Goal: Navigation & Orientation: Find specific page/section

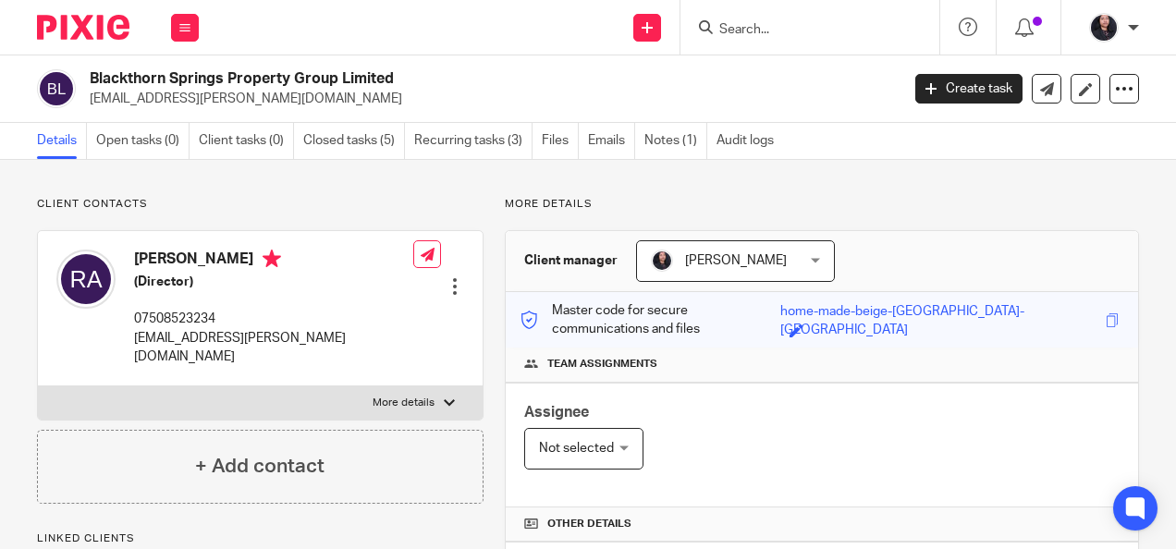
scroll to position [609, 0]
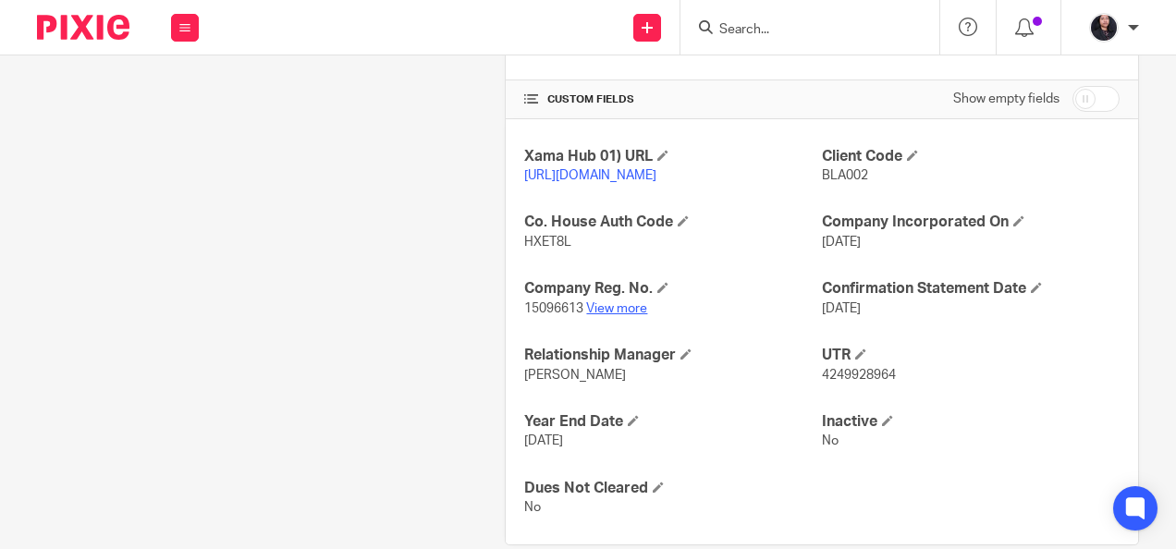
click at [604, 309] on link "View more" at bounding box center [616, 308] width 61 height 13
click at [738, 30] on input "Search" at bounding box center [801, 30] width 166 height 17
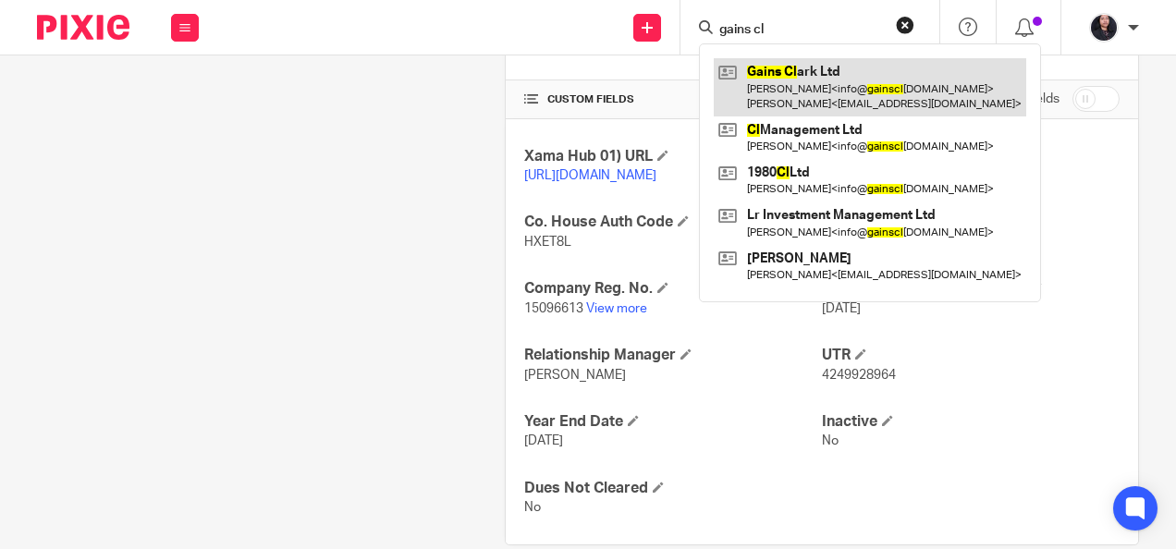
type input "gains cl"
click at [836, 83] on link at bounding box center [870, 86] width 313 height 57
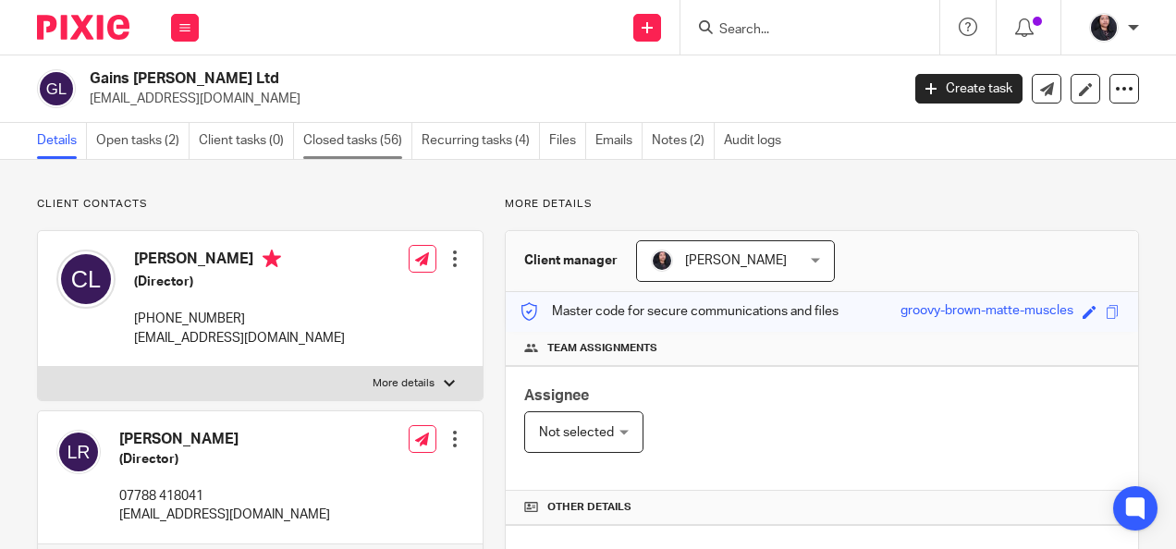
click at [364, 152] on link "Closed tasks (56)" at bounding box center [357, 141] width 109 height 36
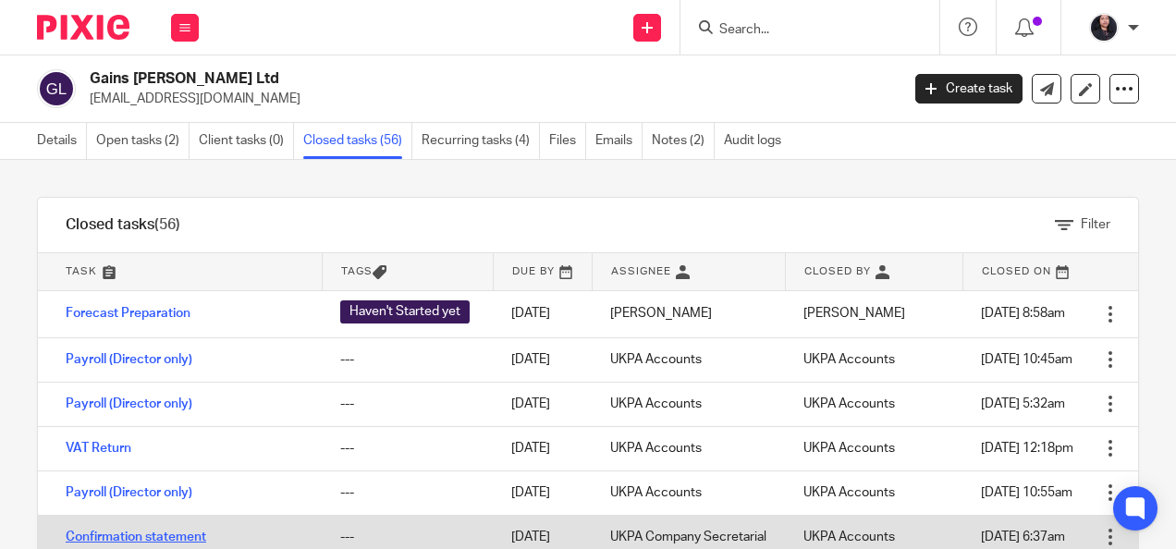
click at [173, 532] on link "Confirmation statement" at bounding box center [136, 537] width 141 height 13
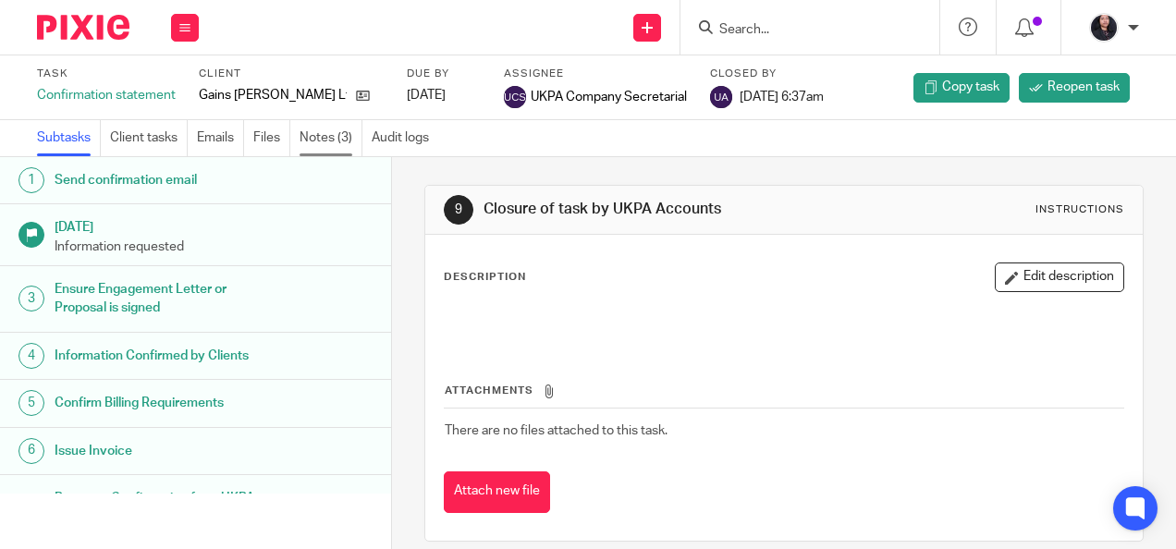
click at [327, 134] on link "Notes (3)" at bounding box center [331, 138] width 63 height 36
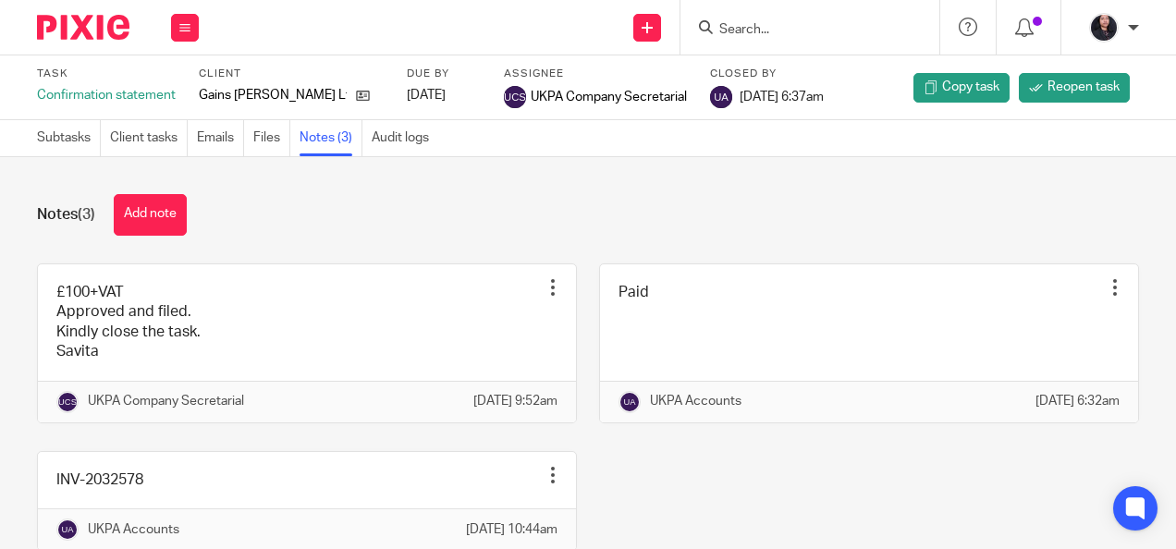
scroll to position [104, 0]
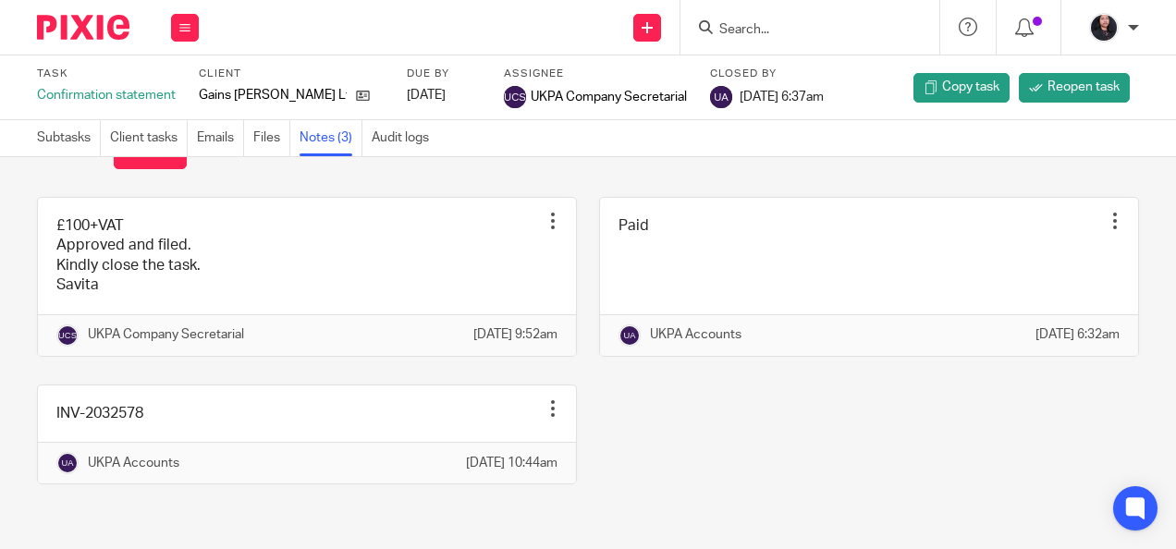
click at [754, 32] on input "Search" at bounding box center [801, 30] width 166 height 17
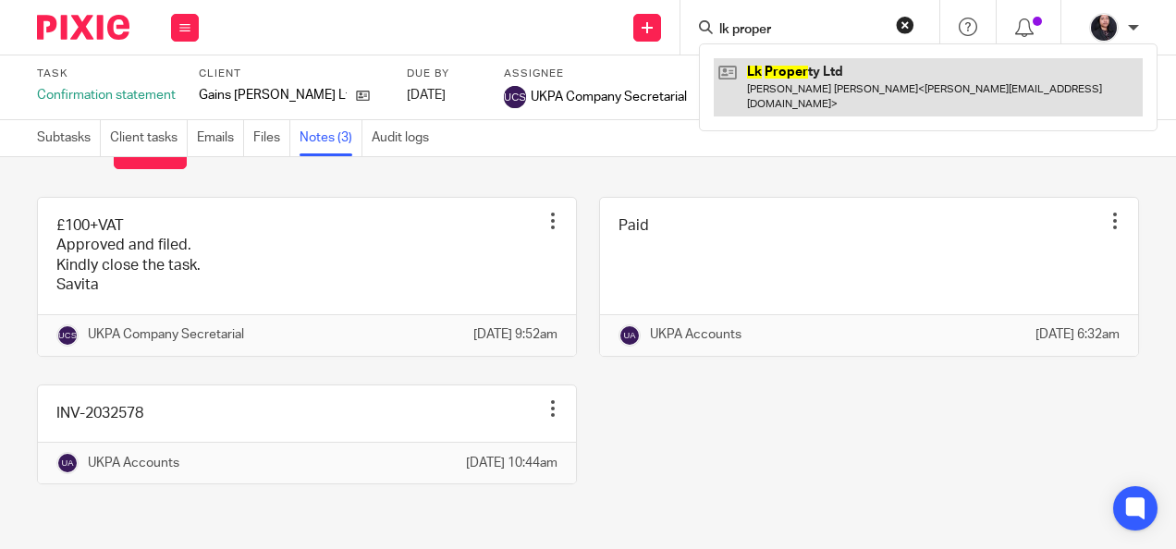
type input "lk proper"
click at [788, 74] on link at bounding box center [928, 86] width 429 height 57
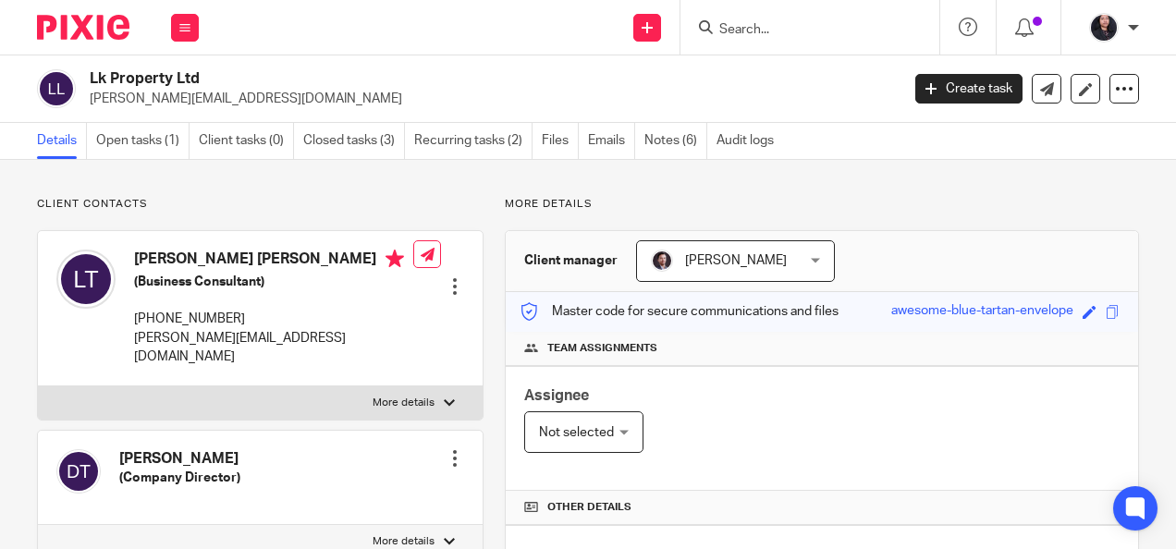
scroll to position [5, 0]
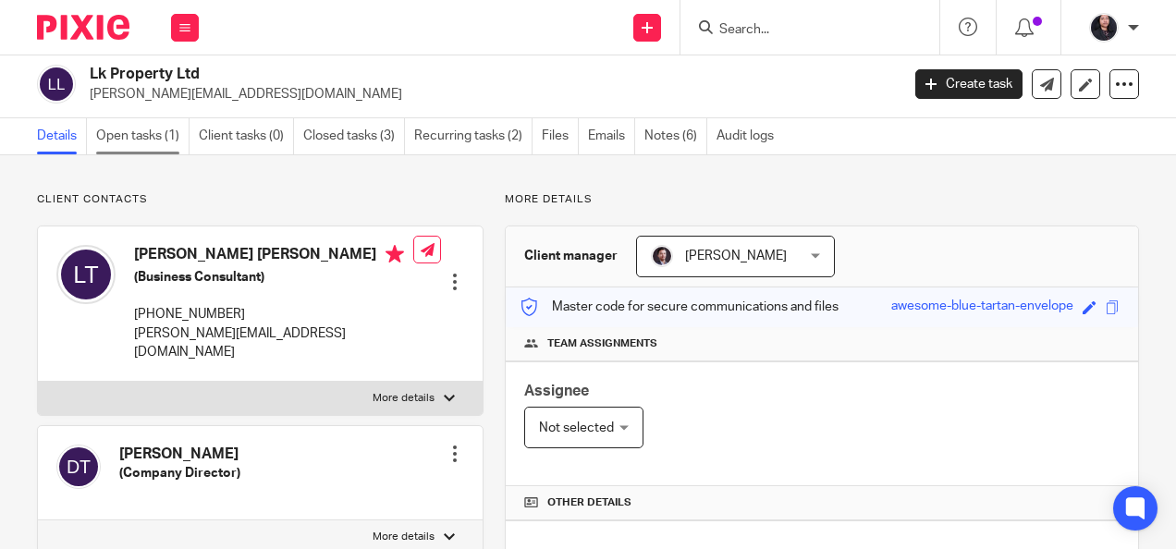
click at [147, 141] on link "Open tasks (1)" at bounding box center [142, 136] width 93 height 36
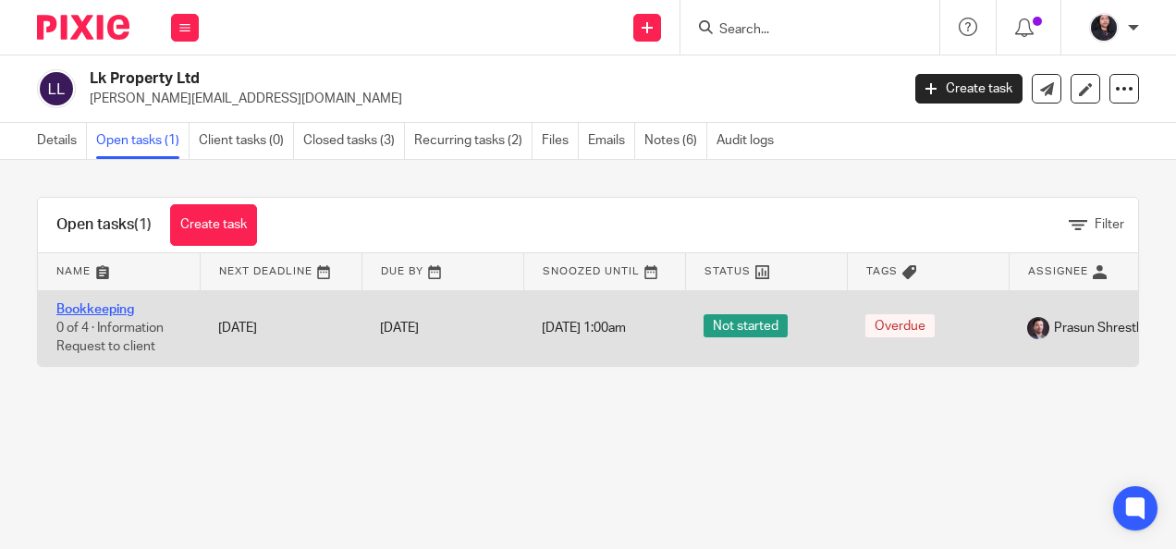
click at [104, 309] on link "Bookkeeping" at bounding box center [95, 309] width 78 height 13
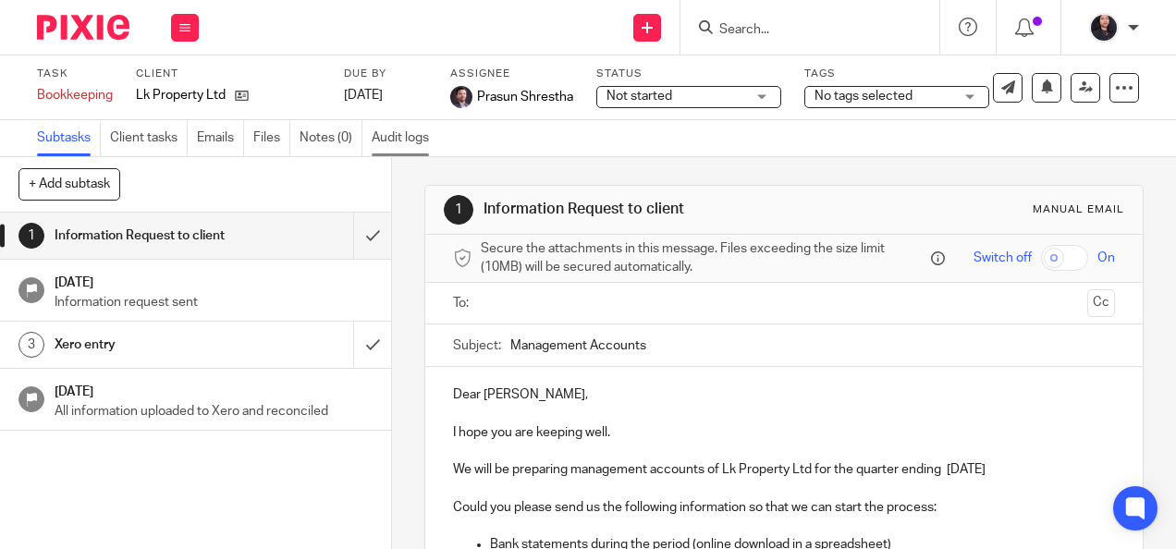
click at [403, 133] on link "Audit logs" at bounding box center [405, 138] width 67 height 36
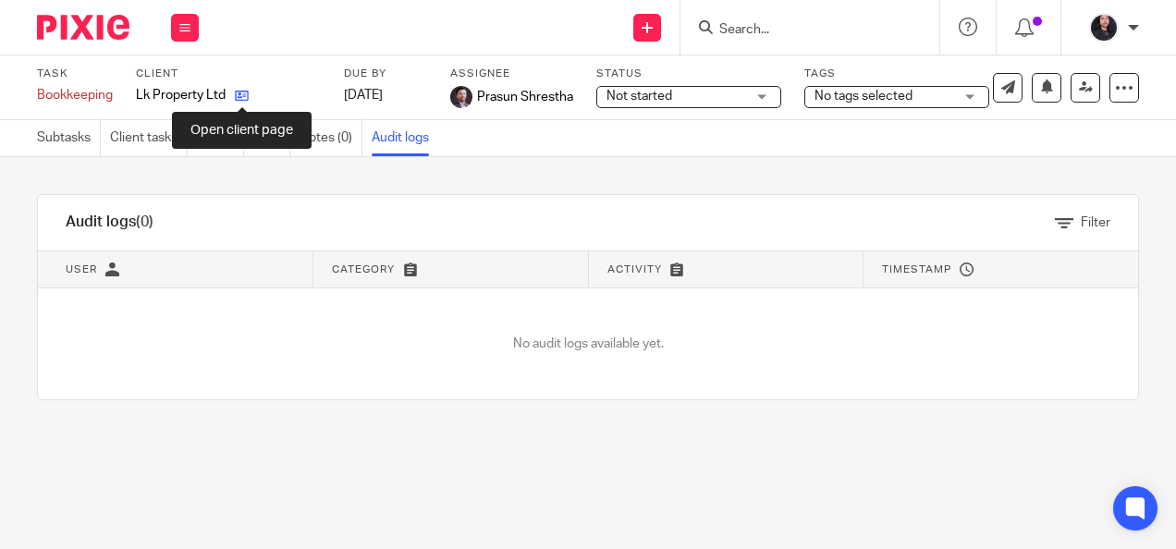
click at [239, 99] on icon at bounding box center [242, 96] width 14 height 14
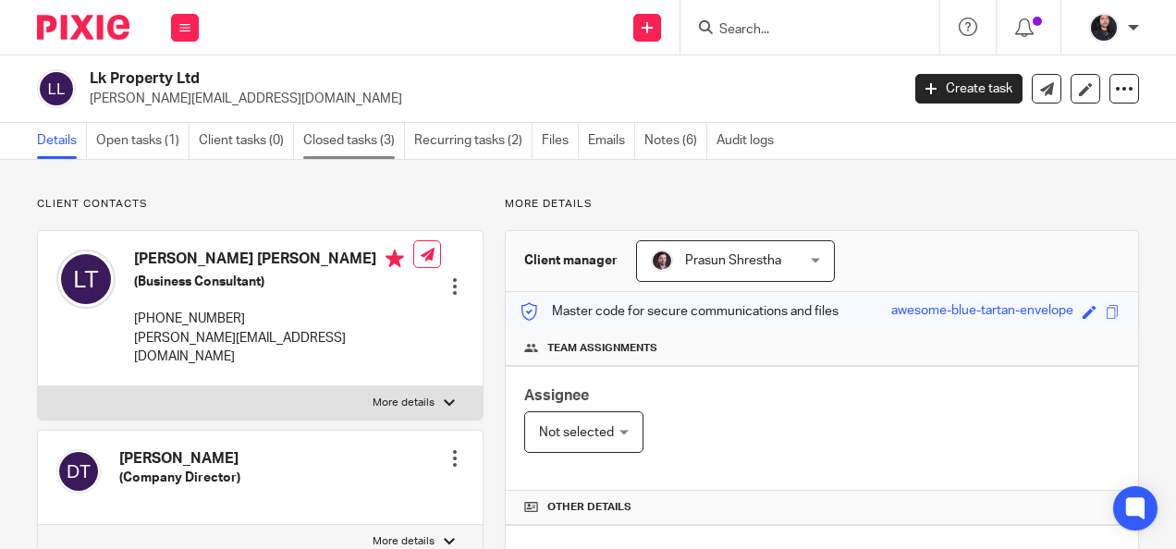
click at [366, 137] on link "Closed tasks (3)" at bounding box center [354, 141] width 102 height 36
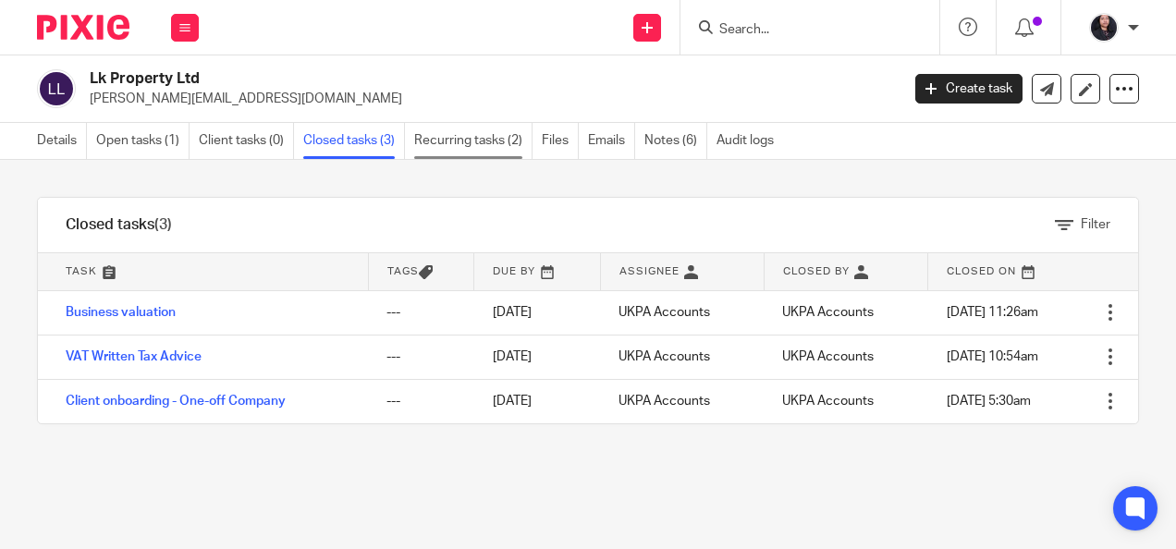
click at [455, 137] on link "Recurring tasks (2)" at bounding box center [473, 141] width 118 height 36
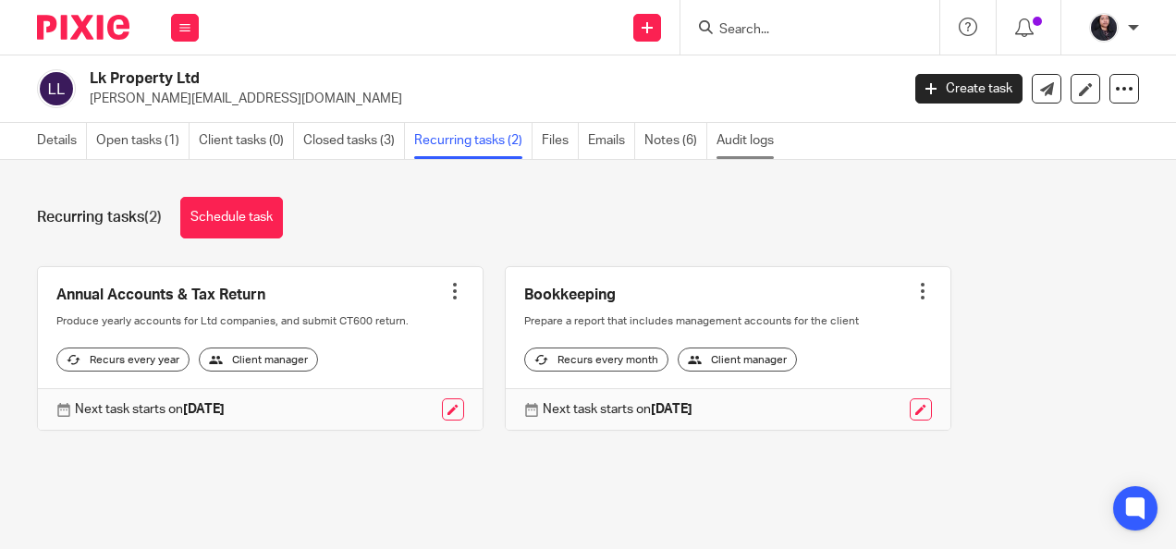
click at [752, 139] on link "Audit logs" at bounding box center [750, 141] width 67 height 36
